Goal: Task Accomplishment & Management: Manage account settings

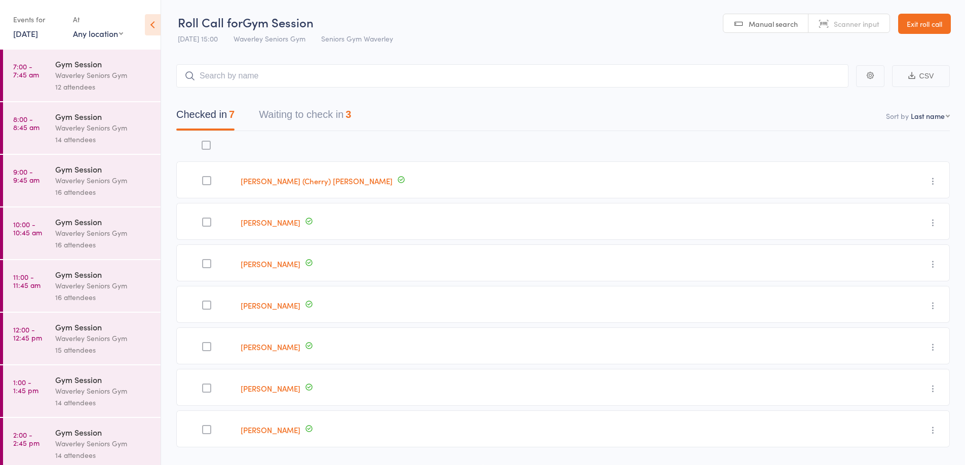
click at [32, 40] on div "Events for 11 Aug, 2025 11 Aug, 2025 August 2025 Sun Mon Tue Wed Thu Fri Sat 31…" at bounding box center [38, 26] width 50 height 30
click at [27, 31] on link "11 Aug, 2025" at bounding box center [25, 33] width 25 height 11
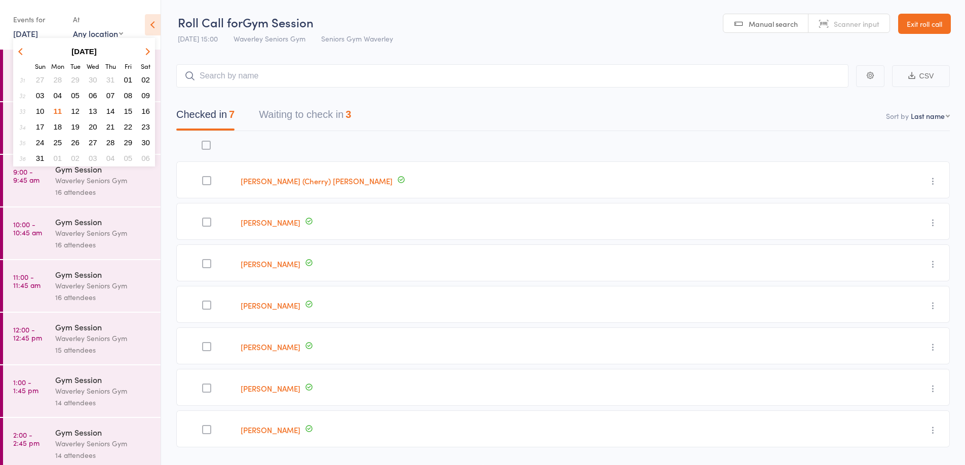
click at [148, 51] on icon "button" at bounding box center [146, 51] width 7 height 7
click at [108, 82] on span "04" at bounding box center [110, 79] width 9 height 9
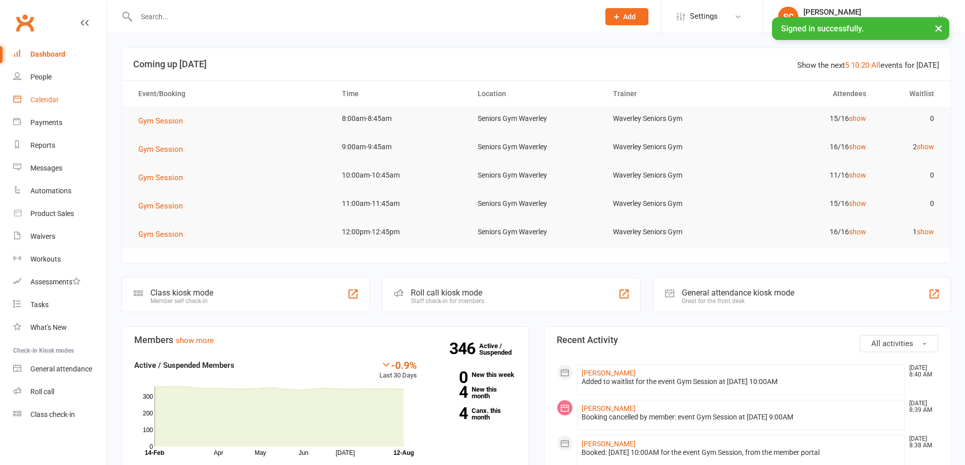
click at [51, 97] on div "Calendar" at bounding box center [44, 100] width 28 height 8
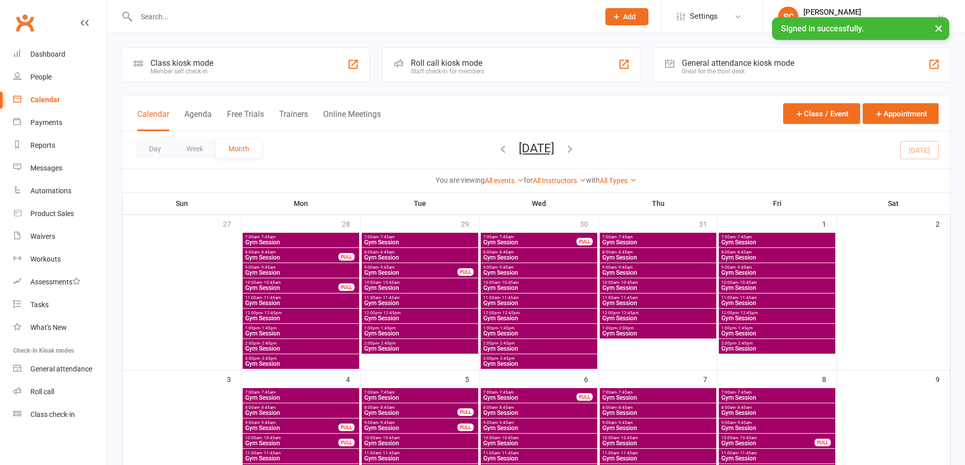
click at [575, 150] on icon "button" at bounding box center [569, 148] width 11 height 11
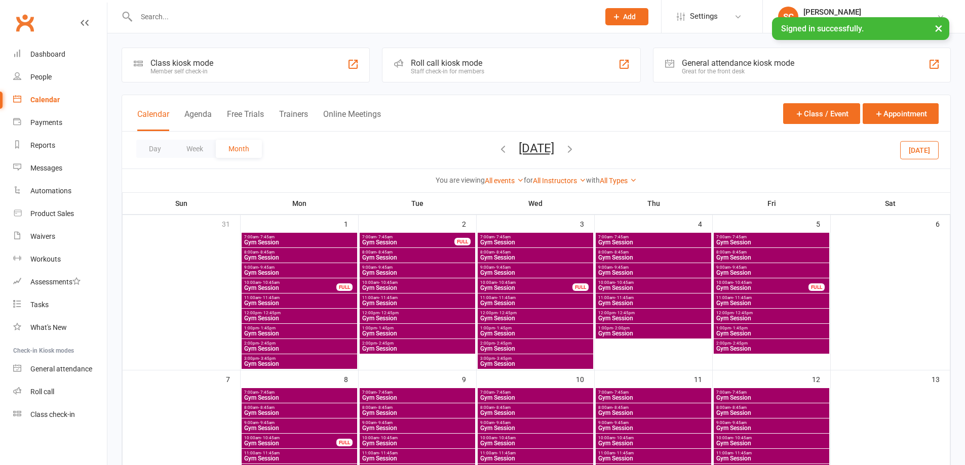
click at [619, 333] on span "Gym Session" at bounding box center [653, 334] width 111 height 6
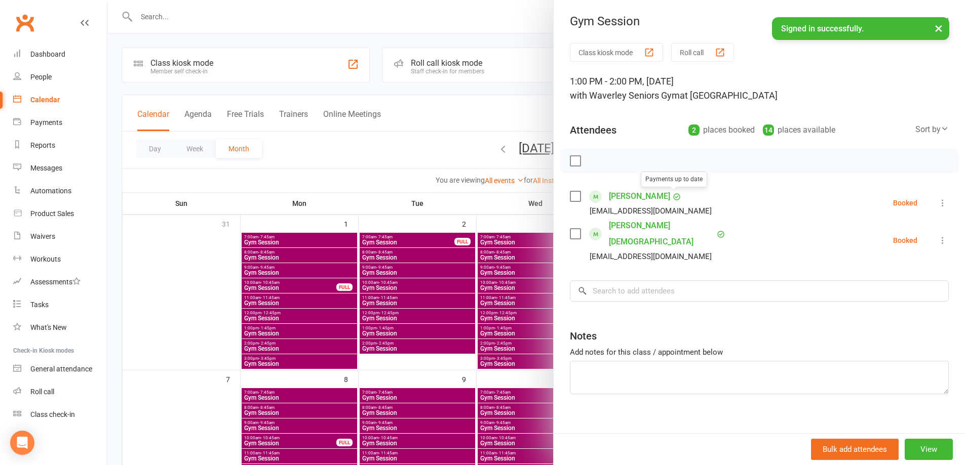
click at [537, 123] on div at bounding box center [535, 232] width 857 height 465
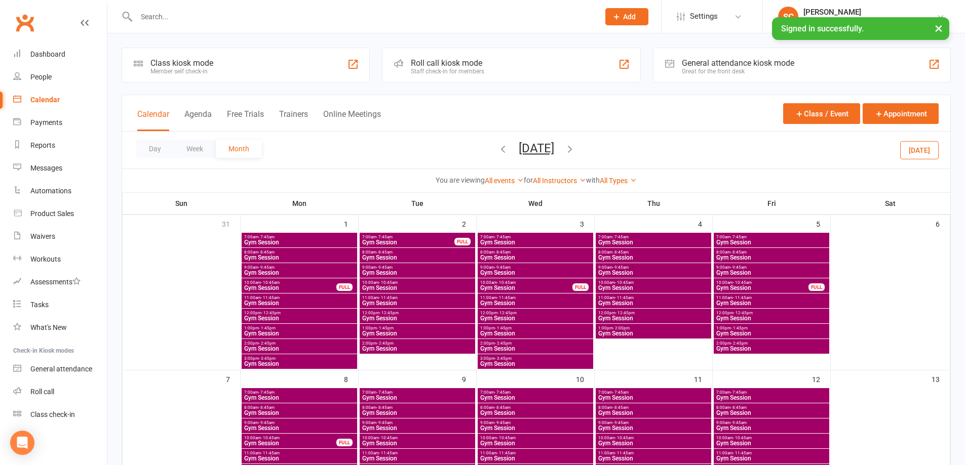
click at [942, 27] on button "×" at bounding box center [938, 28] width 18 height 22
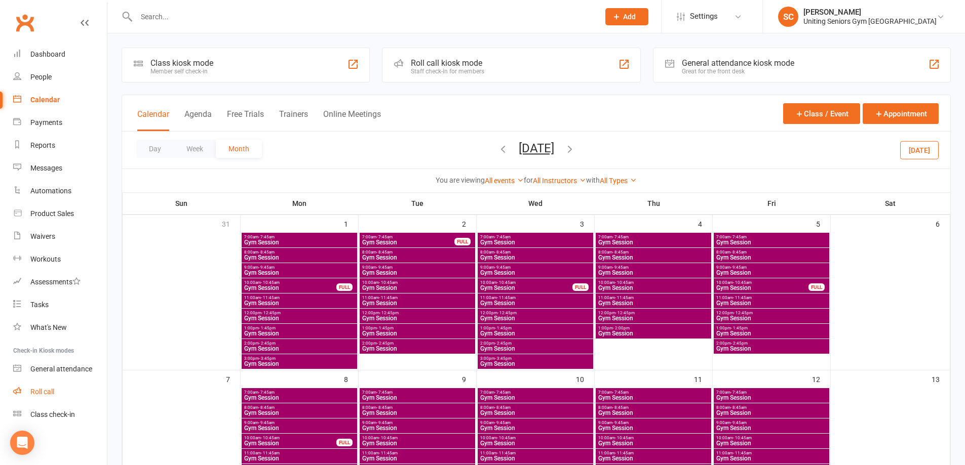
click at [49, 389] on div "Roll call" at bounding box center [42, 392] width 24 height 8
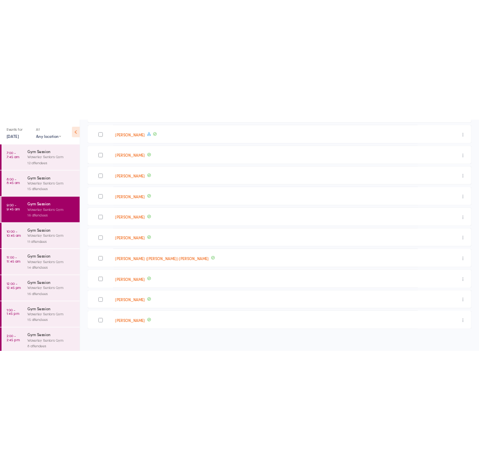
scroll to position [319, 0]
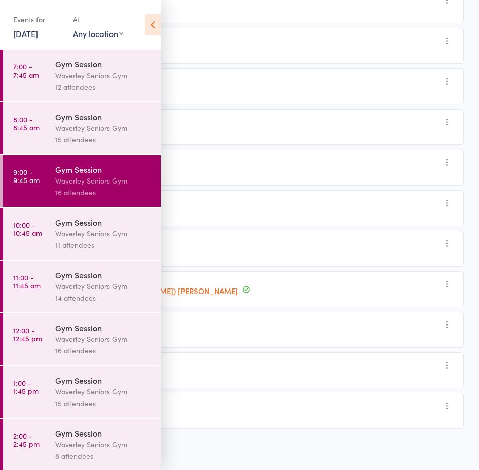
click at [155, 23] on icon at bounding box center [153, 24] width 16 height 21
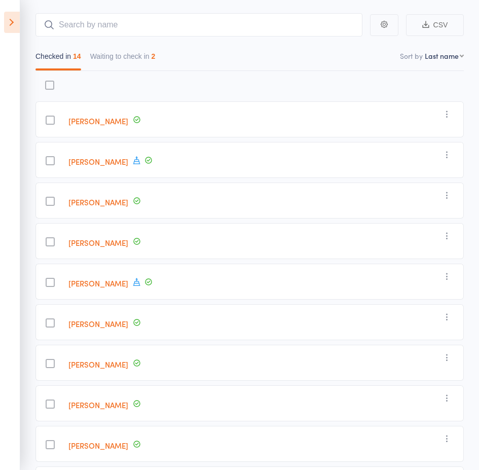
scroll to position [65, 0]
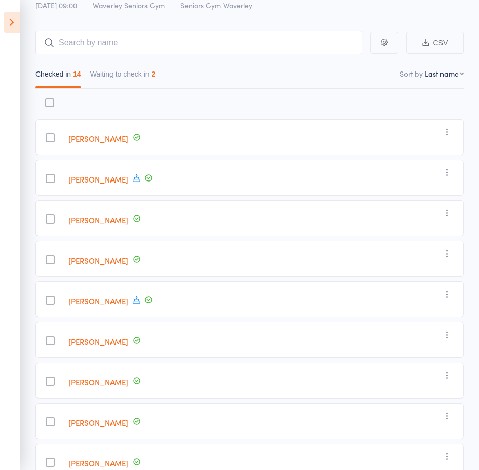
click at [9, 25] on icon at bounding box center [12, 22] width 16 height 21
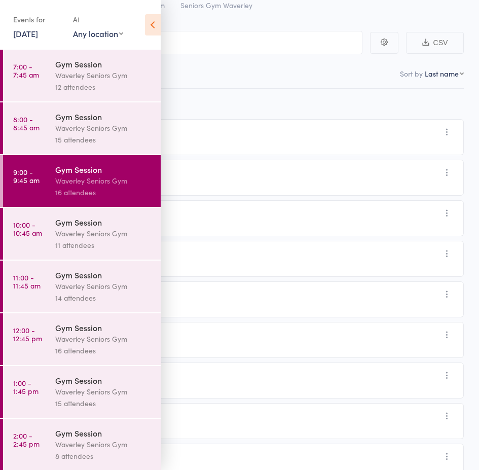
click at [45, 227] on link "10:00 - 10:45 am Gym Session Waverley Seniors Gym 11 attendees" at bounding box center [82, 234] width 158 height 52
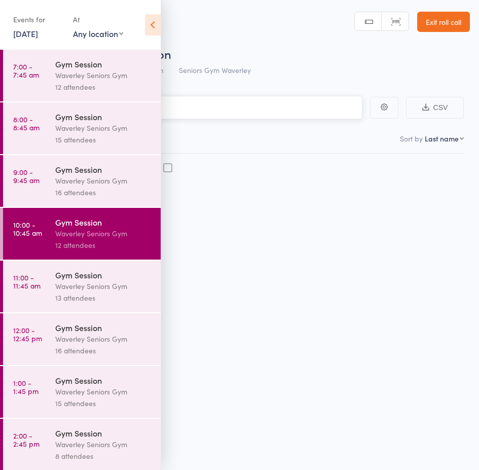
scroll to position [1, 0]
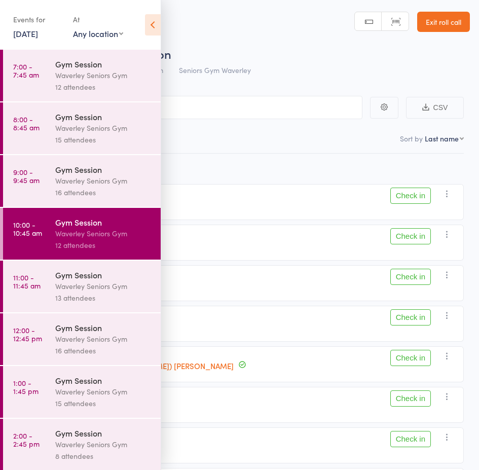
click at [153, 20] on icon at bounding box center [153, 24] width 16 height 21
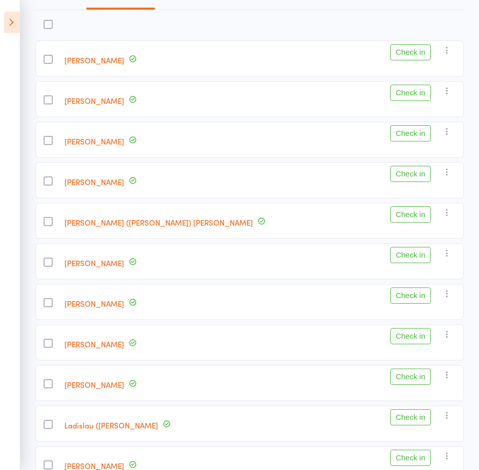
scroll to position [152, 0]
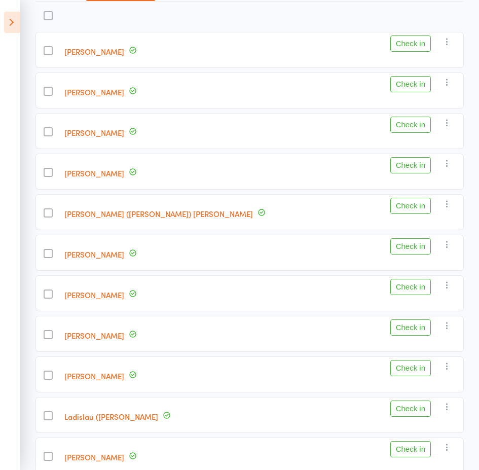
click at [101, 172] on link "Melissa Havas" at bounding box center [94, 173] width 60 height 11
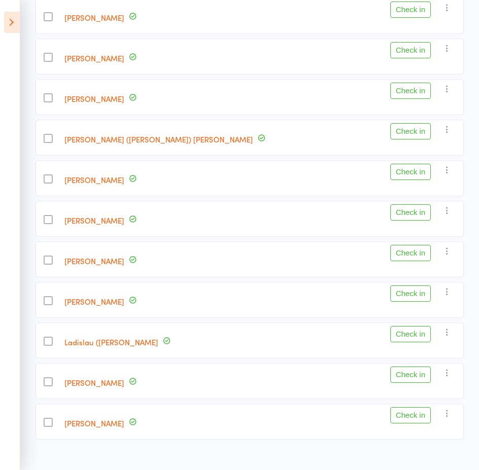
scroll to position [242, 0]
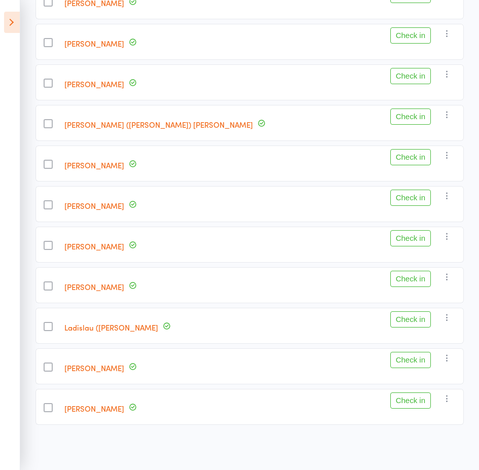
click at [103, 369] on link "[PERSON_NAME]" at bounding box center [94, 367] width 60 height 11
click at [8, 25] on icon at bounding box center [12, 22] width 16 height 21
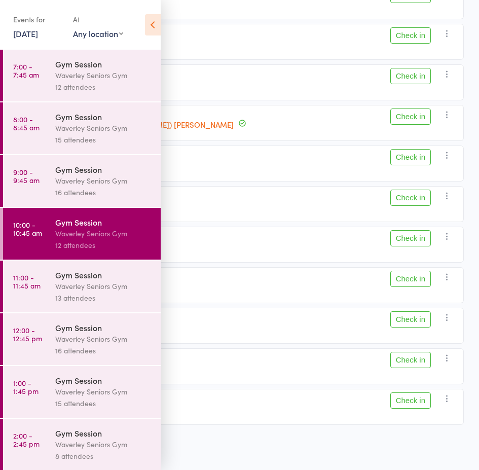
click at [101, 282] on div "Waverley Seniors Gym" at bounding box center [103, 286] width 97 height 12
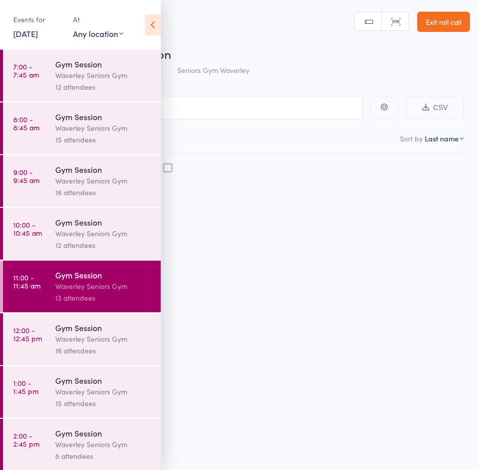
scroll to position [1, 0]
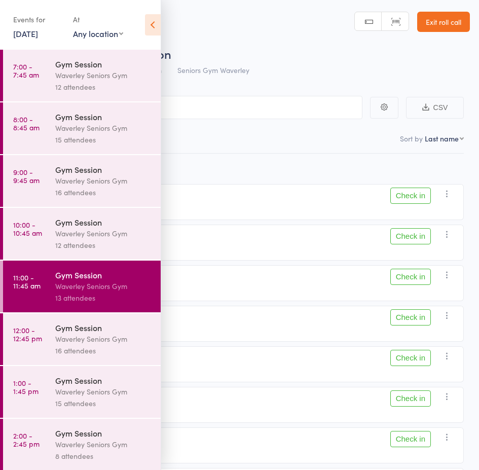
click at [148, 29] on icon at bounding box center [153, 24] width 16 height 21
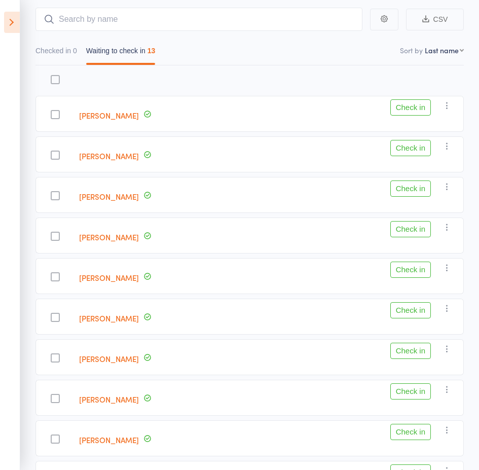
scroll to position [102, 0]
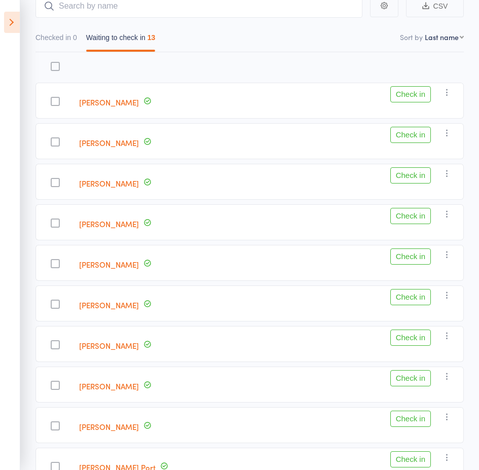
drag, startPoint x: 15, startPoint y: 24, endPoint x: 36, endPoint y: 31, distance: 22.6
click at [15, 23] on icon at bounding box center [12, 22] width 16 height 21
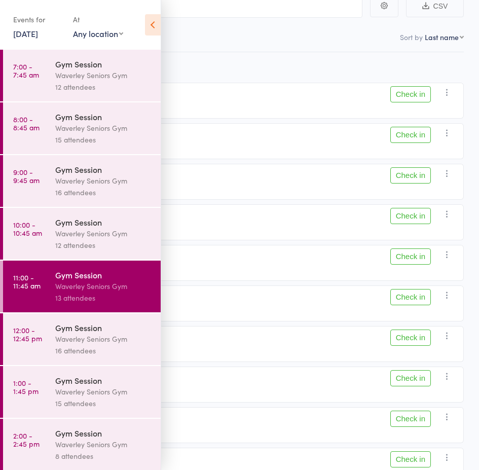
click at [154, 32] on icon at bounding box center [153, 24] width 16 height 21
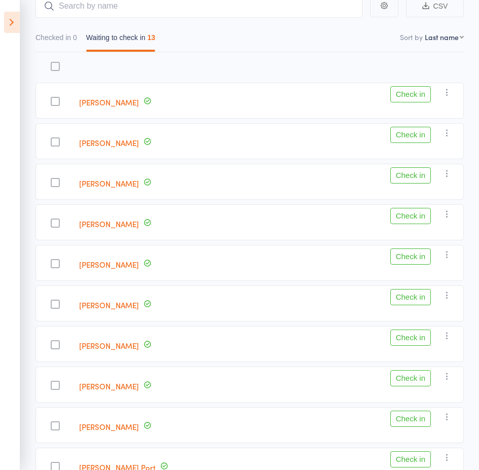
drag, startPoint x: 13, startPoint y: 24, endPoint x: 16, endPoint y: 78, distance: 54.3
click at [12, 27] on icon at bounding box center [12, 22] width 16 height 21
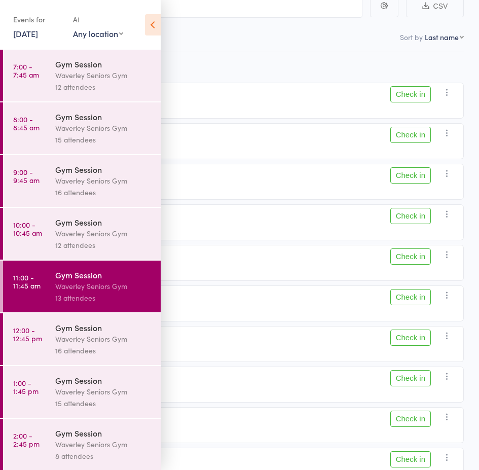
click at [86, 189] on div "16 attendees" at bounding box center [103, 192] width 97 height 12
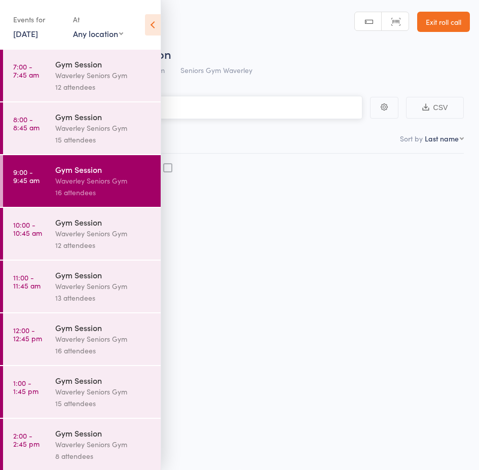
scroll to position [1, 0]
click at [155, 24] on icon at bounding box center [153, 24] width 16 height 21
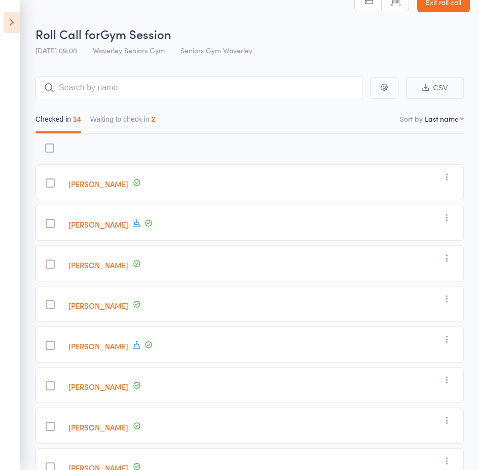
scroll to position [19, 0]
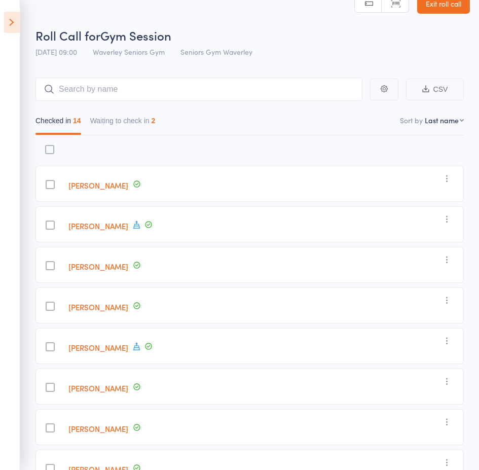
click at [13, 21] on icon at bounding box center [12, 22] width 16 height 21
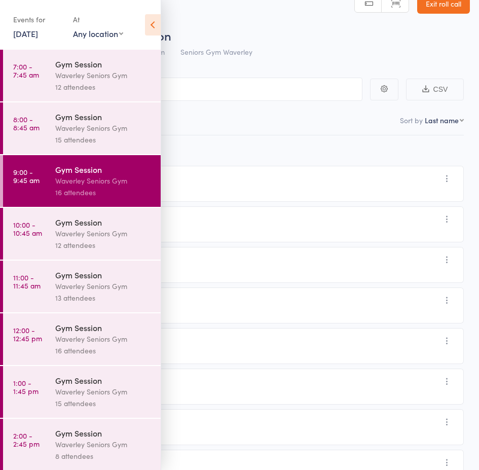
click at [84, 235] on div "Waverley Seniors Gym" at bounding box center [103, 233] width 97 height 12
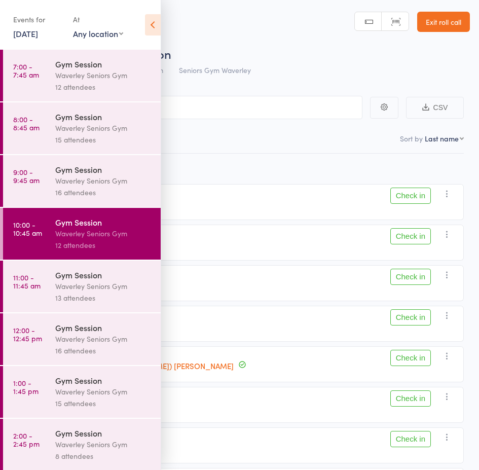
click at [89, 185] on div "Waverley Seniors Gym" at bounding box center [103, 181] width 97 height 12
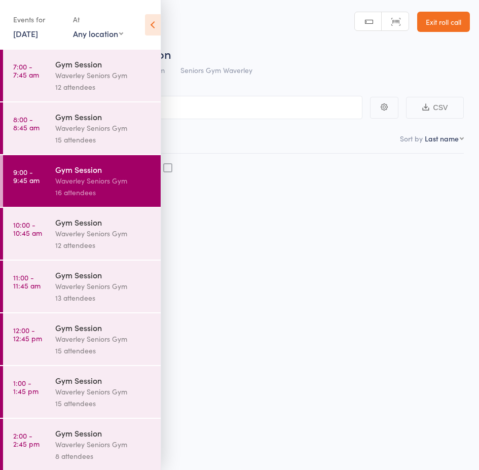
click at [149, 23] on icon at bounding box center [153, 24] width 16 height 21
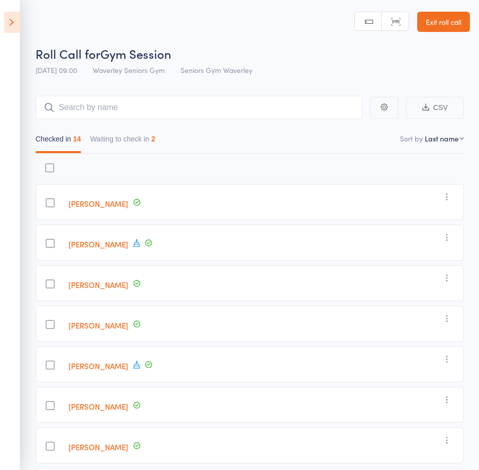
click at [155, 144] on button "Waiting to check in 2" at bounding box center [122, 141] width 65 height 23
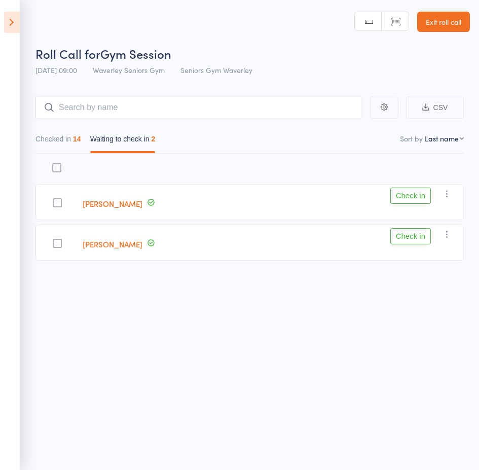
click at [12, 23] on icon at bounding box center [12, 22] width 16 height 21
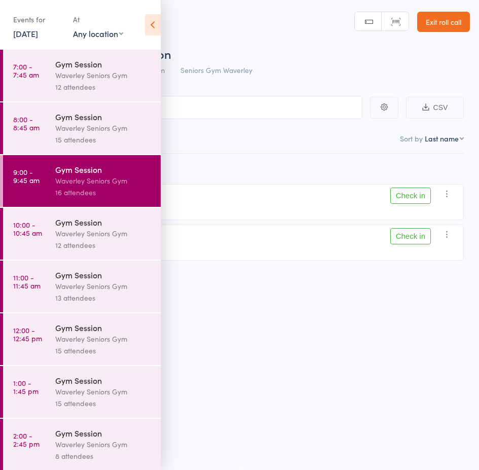
click at [66, 274] on div "Gym Session" at bounding box center [103, 274] width 97 height 11
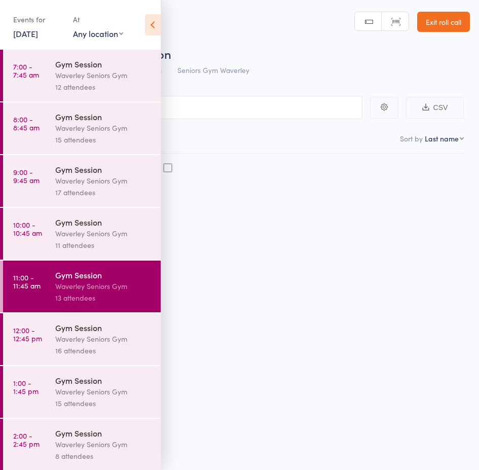
drag, startPoint x: 151, startPoint y: 28, endPoint x: 150, endPoint y: 43, distance: 14.7
click at [151, 28] on icon at bounding box center [153, 24] width 16 height 21
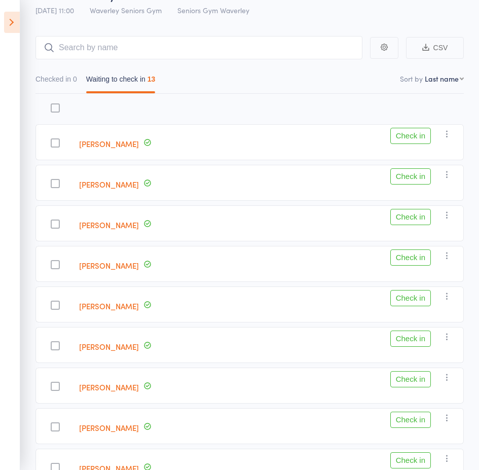
scroll to position [51, 0]
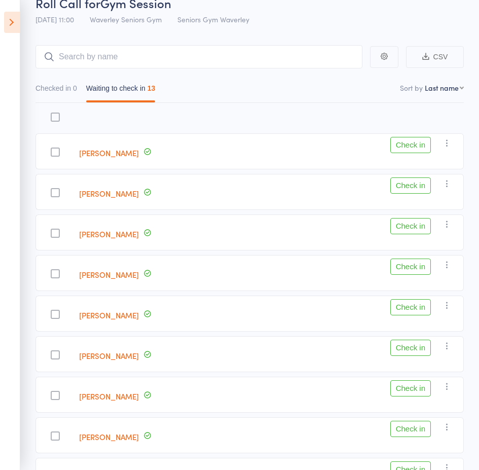
click at [447, 219] on icon "button" at bounding box center [447, 224] width 10 height 10
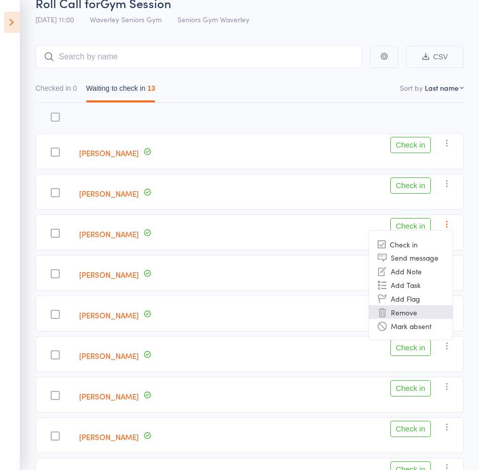
click at [419, 311] on li "Remove" at bounding box center [411, 312] width 84 height 14
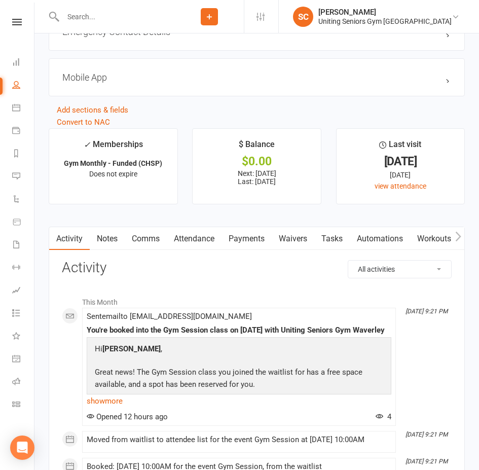
scroll to position [1013, 0]
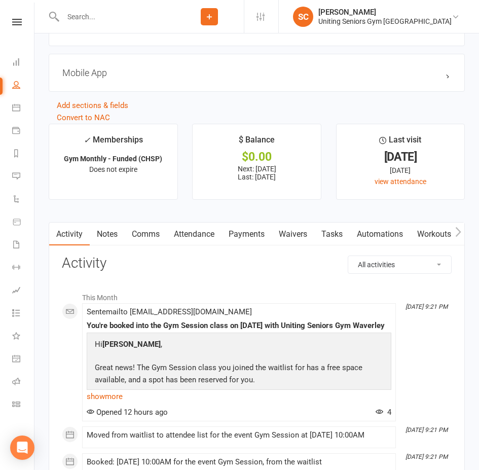
click at [455, 237] on icon "button" at bounding box center [458, 231] width 6 height 11
click at [375, 239] on link "Mobile App" at bounding box center [371, 233] width 55 height 23
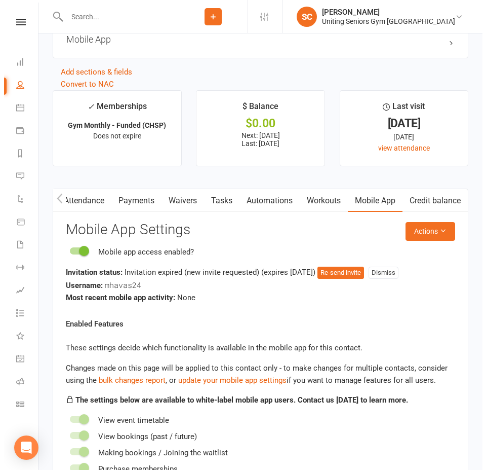
scroll to position [1064, 0]
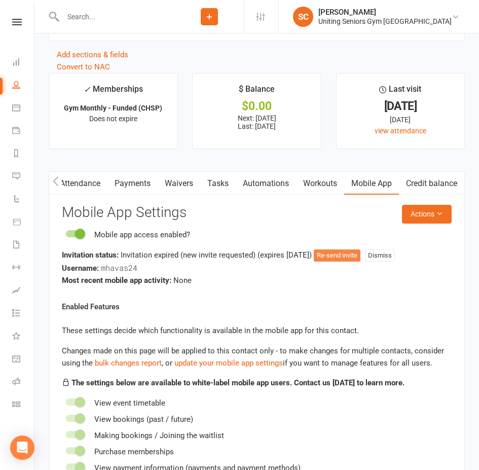
click at [352, 258] on button "Re-send invite" at bounding box center [337, 255] width 47 height 12
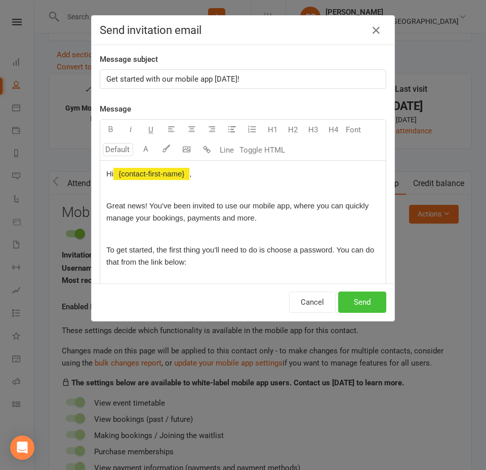
click at [366, 300] on button "Send" at bounding box center [362, 301] width 48 height 21
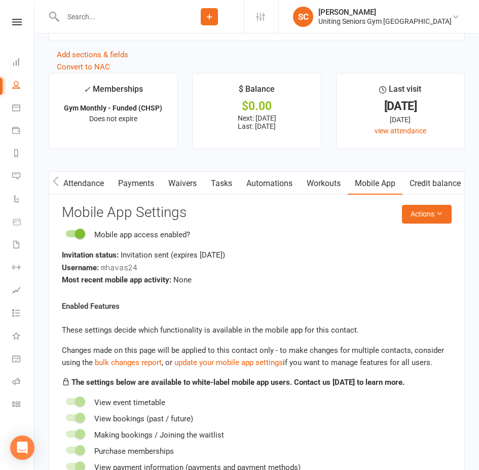
click at [175, 12] on input "text" at bounding box center [117, 17] width 115 height 14
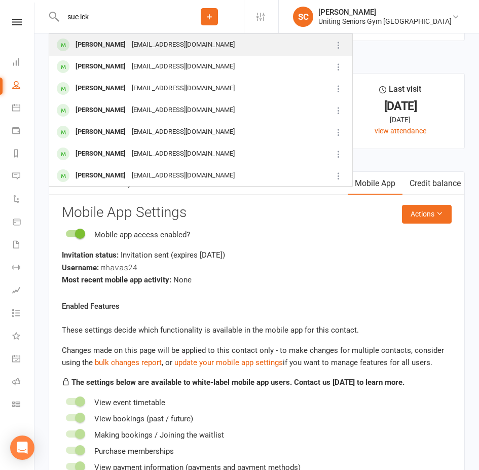
type input "sue ick"
click at [165, 38] on div "sueickowicz@gmail.com" at bounding box center [183, 44] width 109 height 15
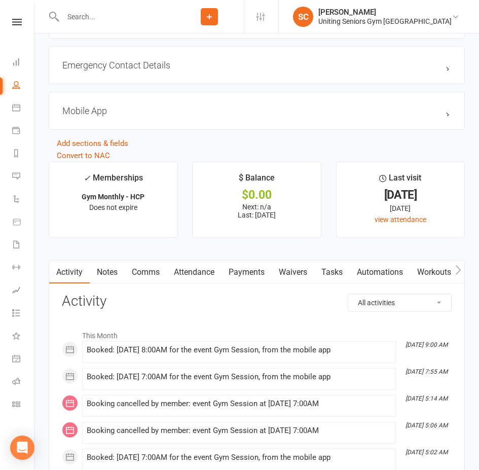
scroll to position [1064, 0]
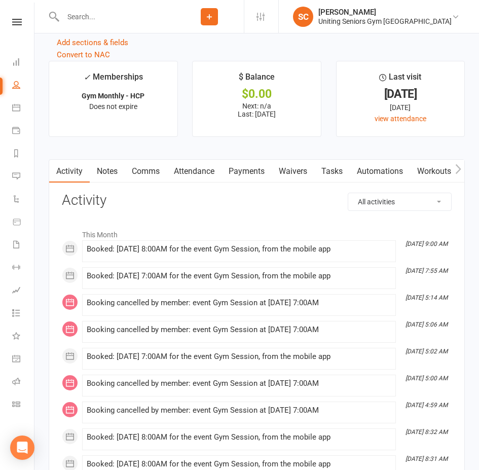
click at [210, 178] on link "Attendance" at bounding box center [194, 171] width 55 height 23
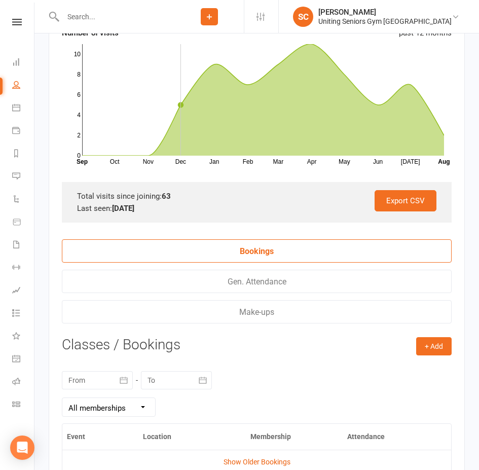
scroll to position [1266, 0]
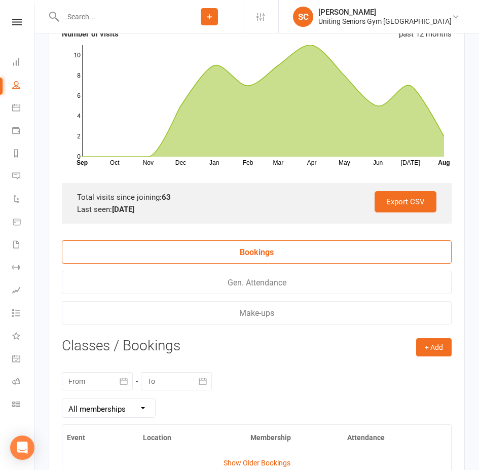
click at [93, 11] on input "text" at bounding box center [117, 17] width 115 height 14
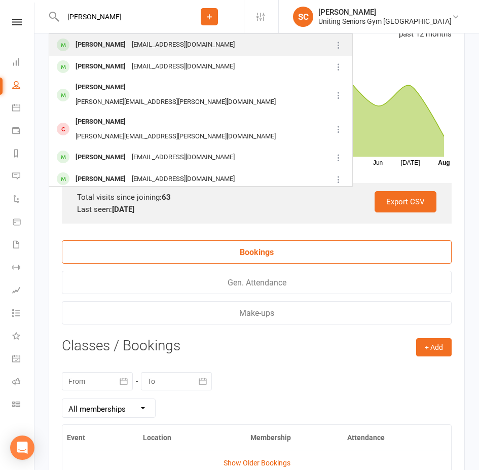
type input "jenny w"
click at [104, 41] on div "Jenny Weintroub" at bounding box center [100, 44] width 56 height 15
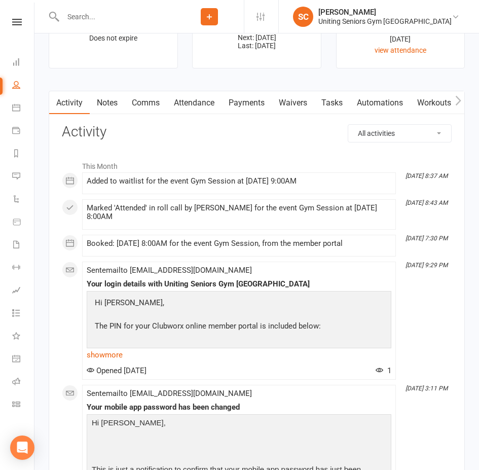
scroll to position [1165, 0]
click at [460, 105] on icon "button" at bounding box center [458, 100] width 6 height 11
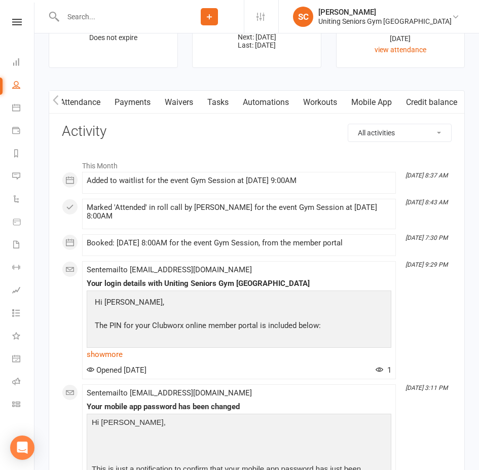
click at [367, 106] on link "Mobile App" at bounding box center [371, 102] width 55 height 23
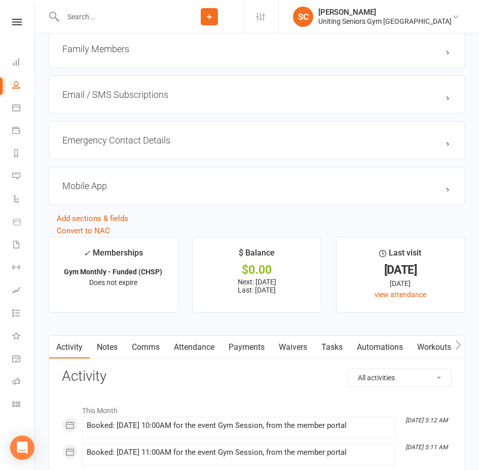
scroll to position [1013, 0]
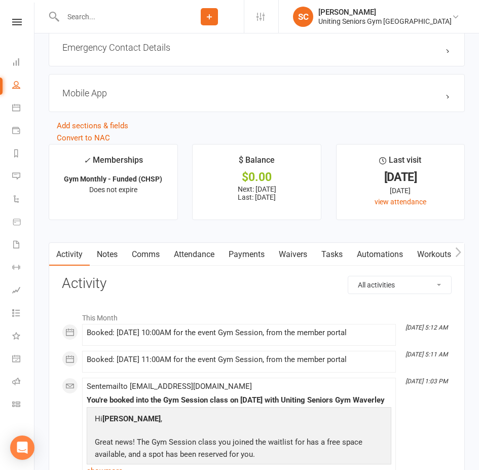
click at [457, 255] on icon "button" at bounding box center [458, 252] width 6 height 11
click at [380, 258] on link "Mobile App" at bounding box center [371, 254] width 55 height 23
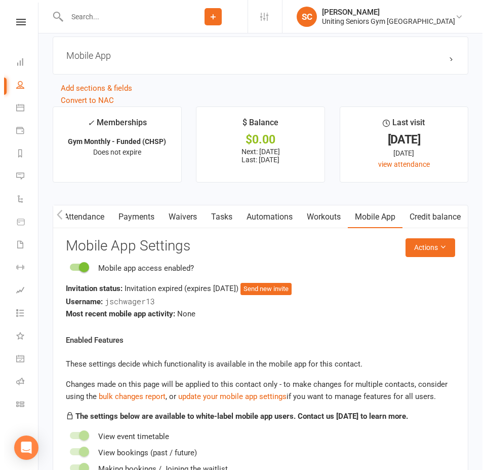
scroll to position [1114, 0]
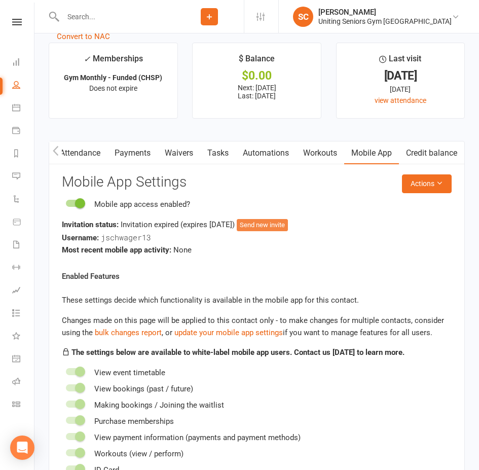
click at [272, 229] on button "Send new invite" at bounding box center [262, 225] width 51 height 12
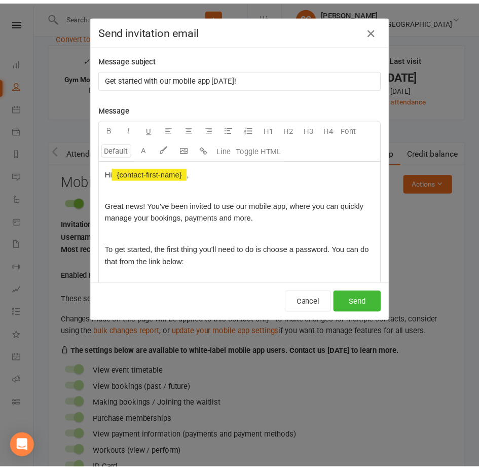
scroll to position [0, 110]
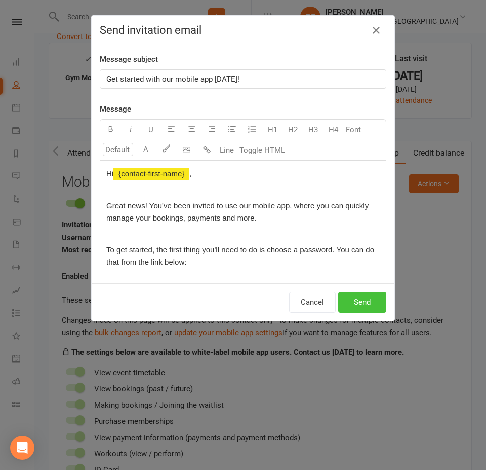
click at [360, 305] on button "Send" at bounding box center [362, 301] width 48 height 21
